Goal: Entertainment & Leisure: Consume media (video, audio)

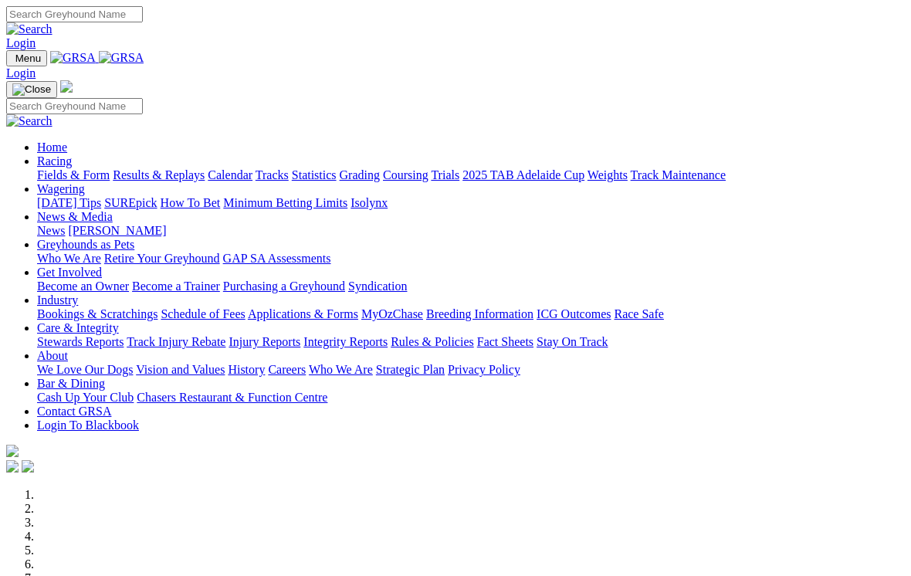
click at [72, 154] on link "Racing" at bounding box center [54, 160] width 35 height 13
click at [190, 168] on link "Results & Replays" at bounding box center [159, 174] width 92 height 13
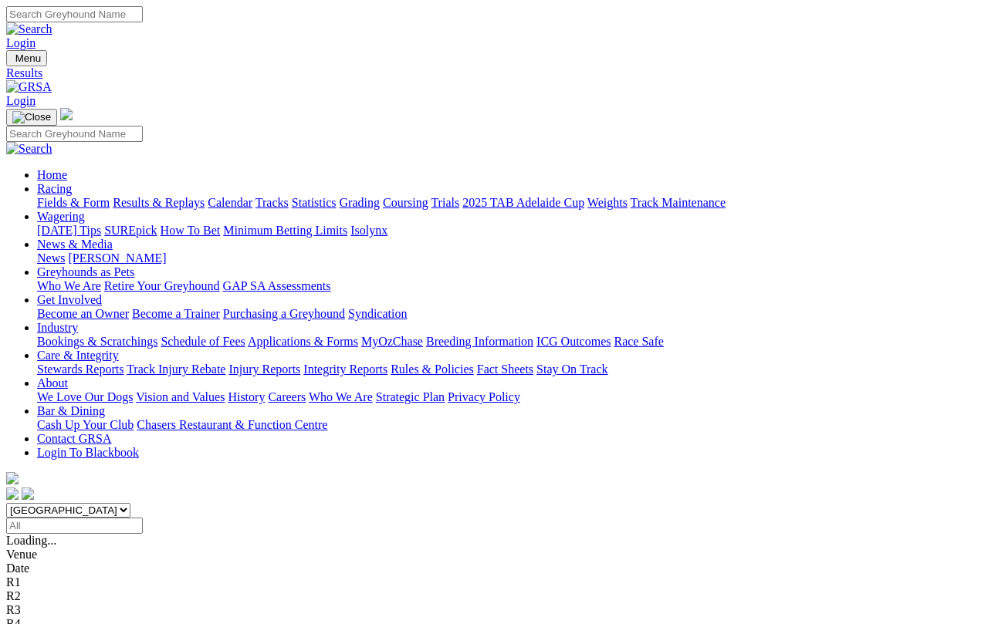
scroll to position [5, 0]
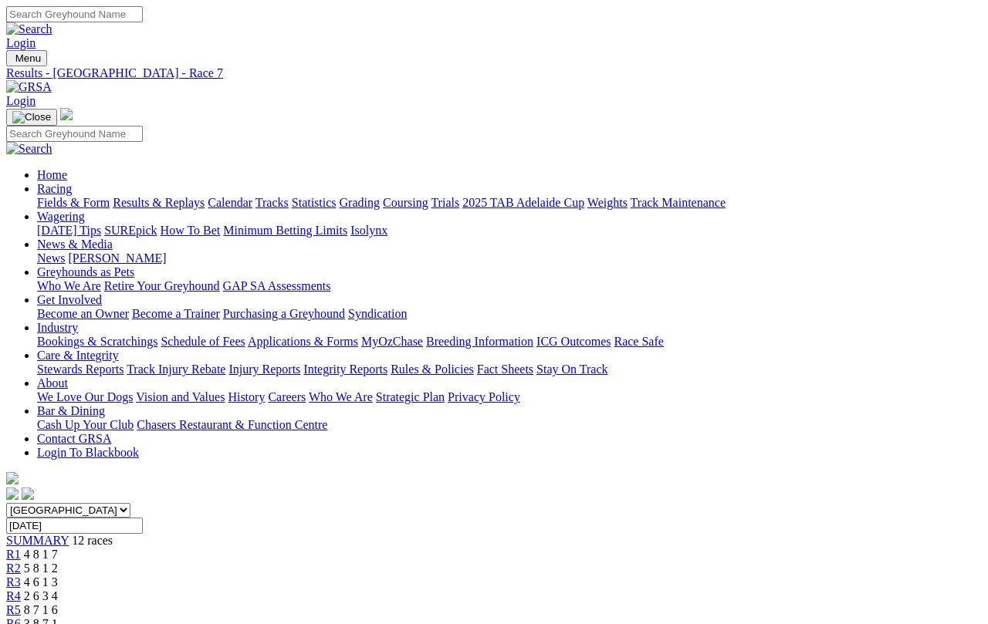
scroll to position [5, 0]
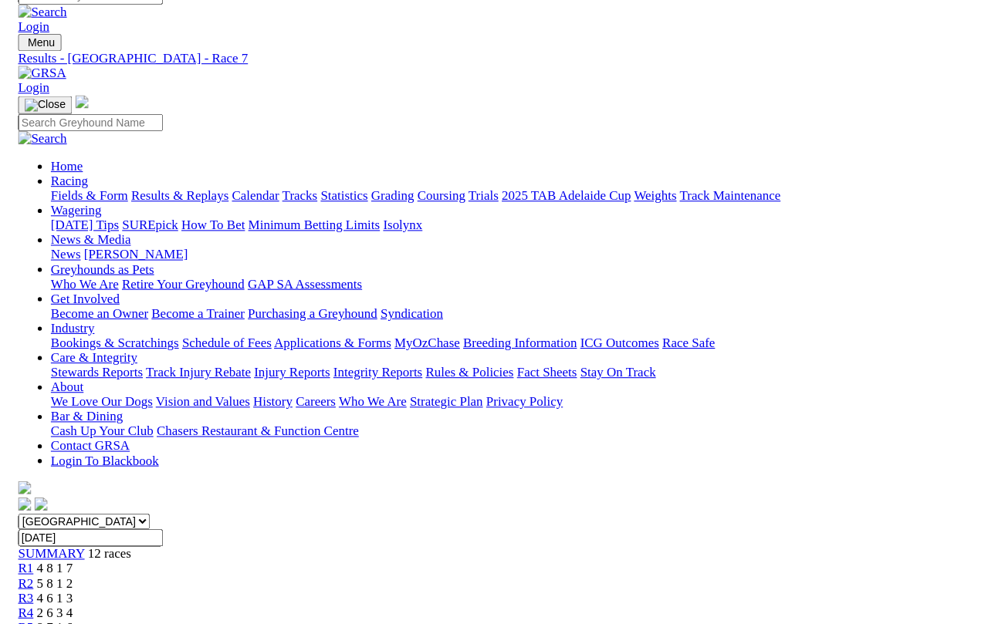
scroll to position [9, 0]
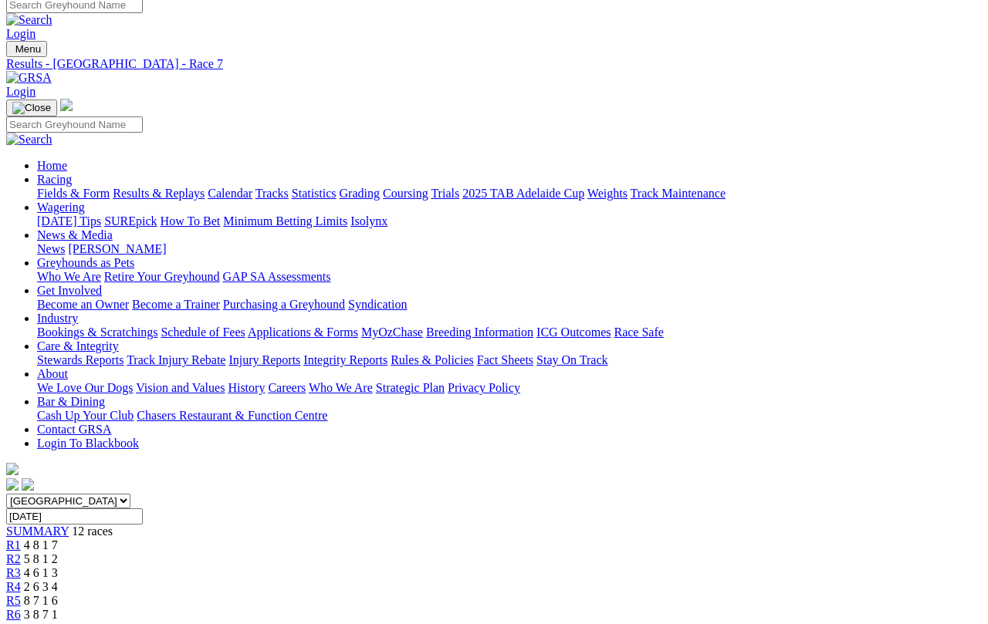
click at [21, 539] on link "R1" at bounding box center [13, 545] width 15 height 13
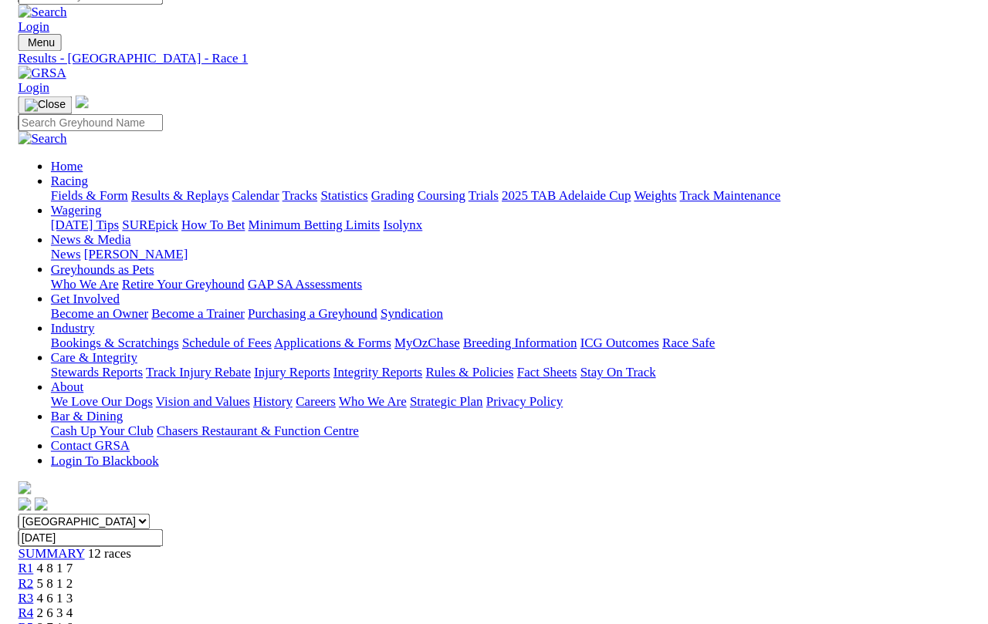
scroll to position [9, 0]
